Goal: Find specific page/section: Find specific page/section

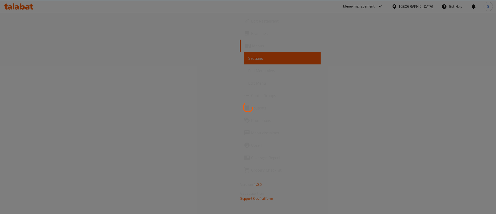
click at [263, 74] on div at bounding box center [248, 107] width 496 height 214
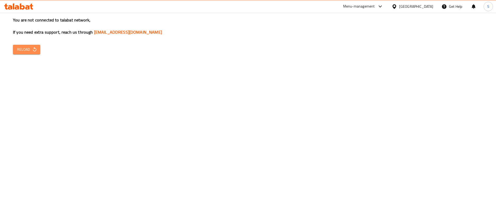
click at [26, 50] on span "Reload" at bounding box center [26, 49] width 19 height 6
click at [28, 45] on button "Reload" at bounding box center [26, 50] width 27 height 10
click at [22, 53] on button "Reload" at bounding box center [26, 50] width 27 height 10
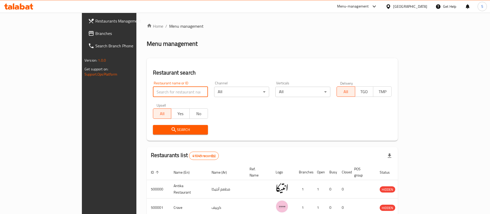
click at [153, 91] on input "search" at bounding box center [180, 92] width 55 height 10
paste input "703472"
type input "703472"
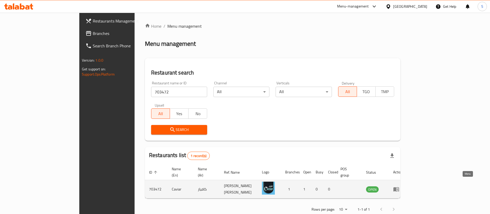
click at [399, 187] on icon "enhanced table" at bounding box center [397, 189] width 6 height 4
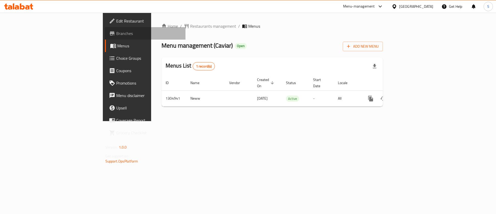
click at [116, 36] on span "Branches" at bounding box center [148, 33] width 65 height 6
